Goal: Transaction & Acquisition: Purchase product/service

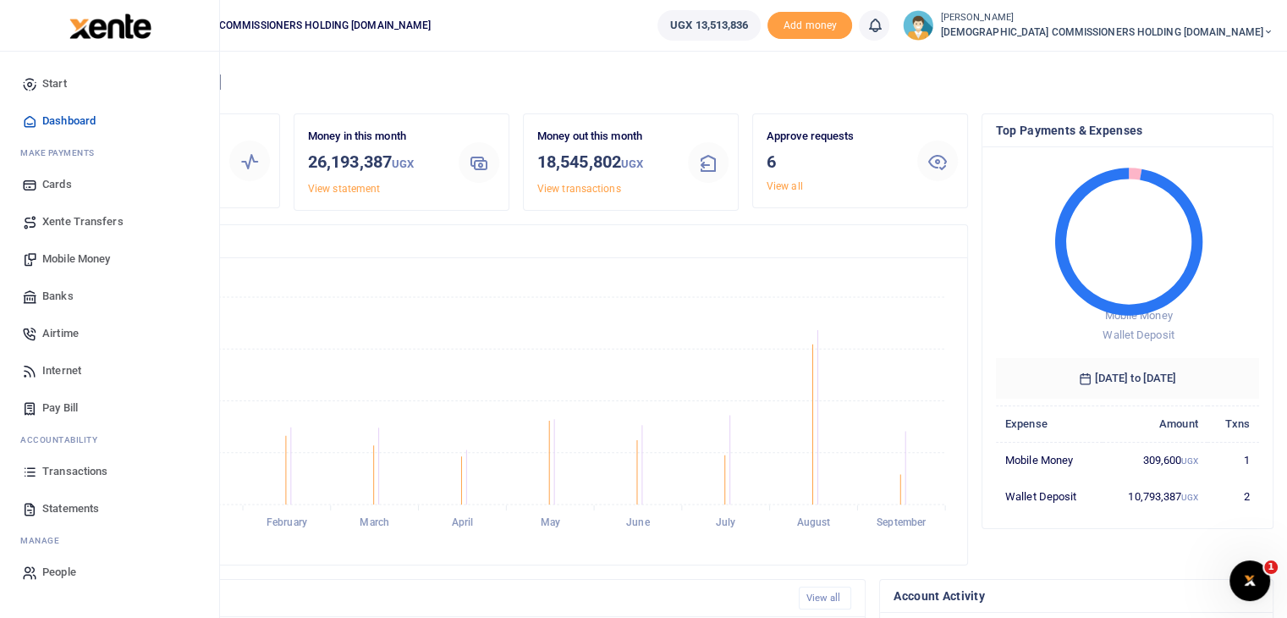
click at [73, 251] on span "Mobile Money" at bounding box center [76, 258] width 68 height 17
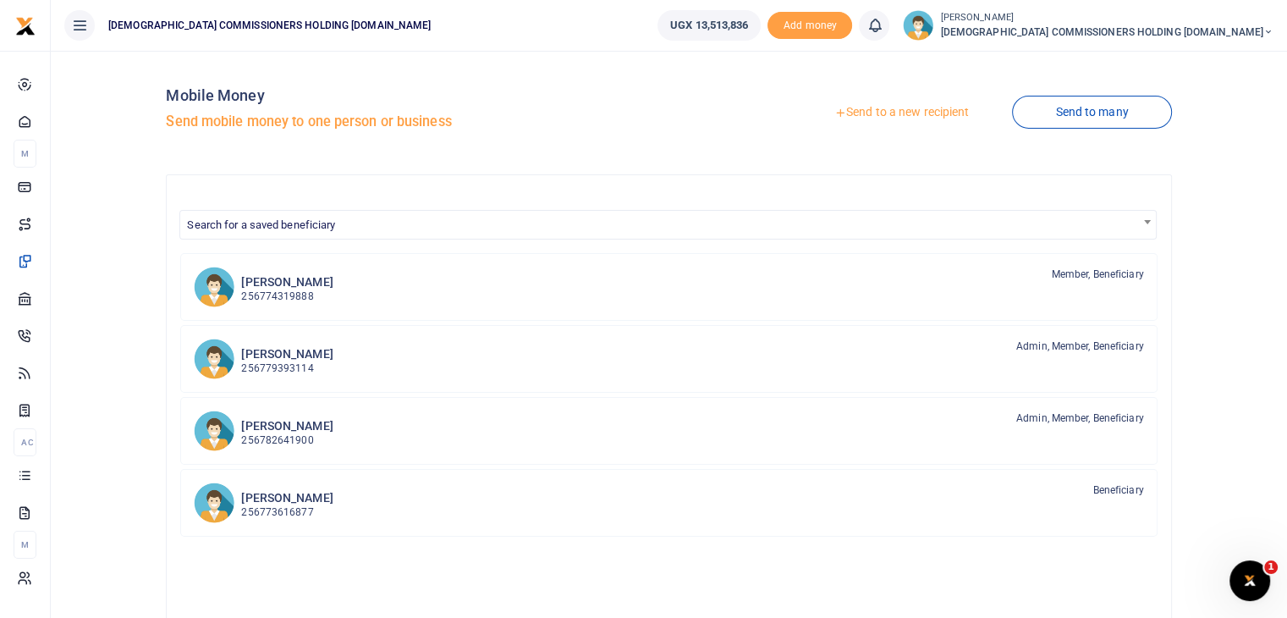
click at [856, 115] on link "Send to a new recipient" at bounding box center [901, 112] width 221 height 30
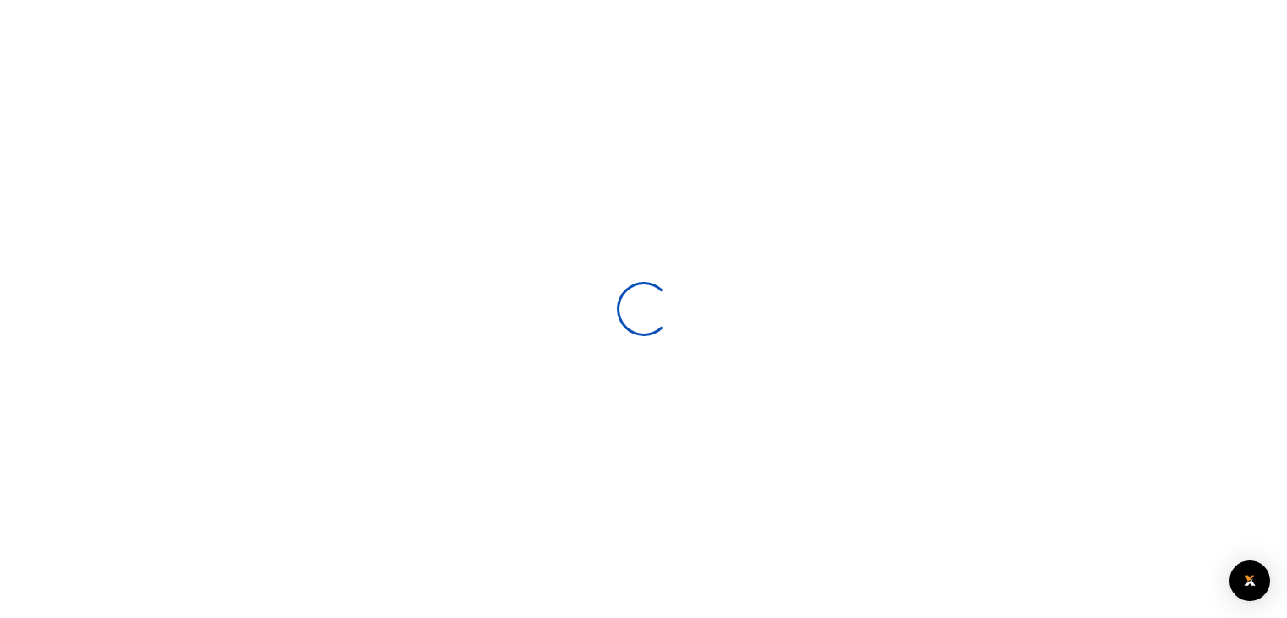
select select
